Goal: Find specific page/section: Find specific page/section

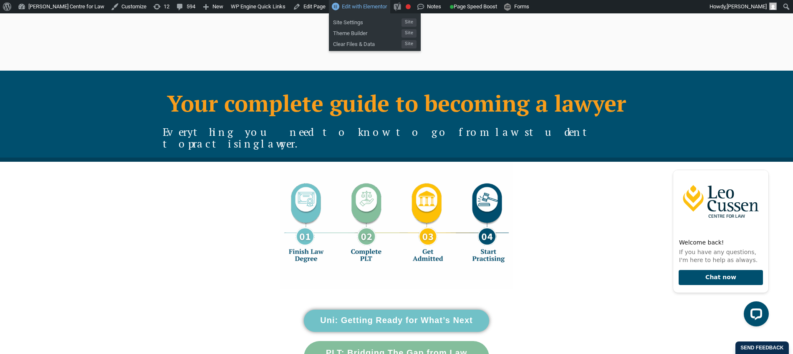
click at [362, 9] on span "Edit with Elementor" at bounding box center [364, 6] width 45 height 6
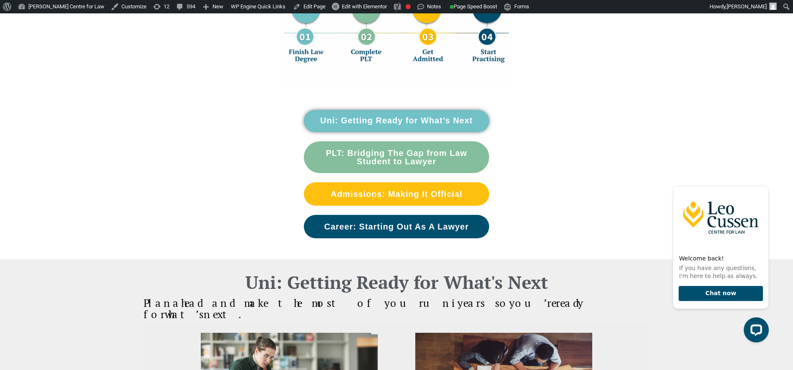
scroll to position [152, 0]
